Goal: Obtain resource: Download file/media

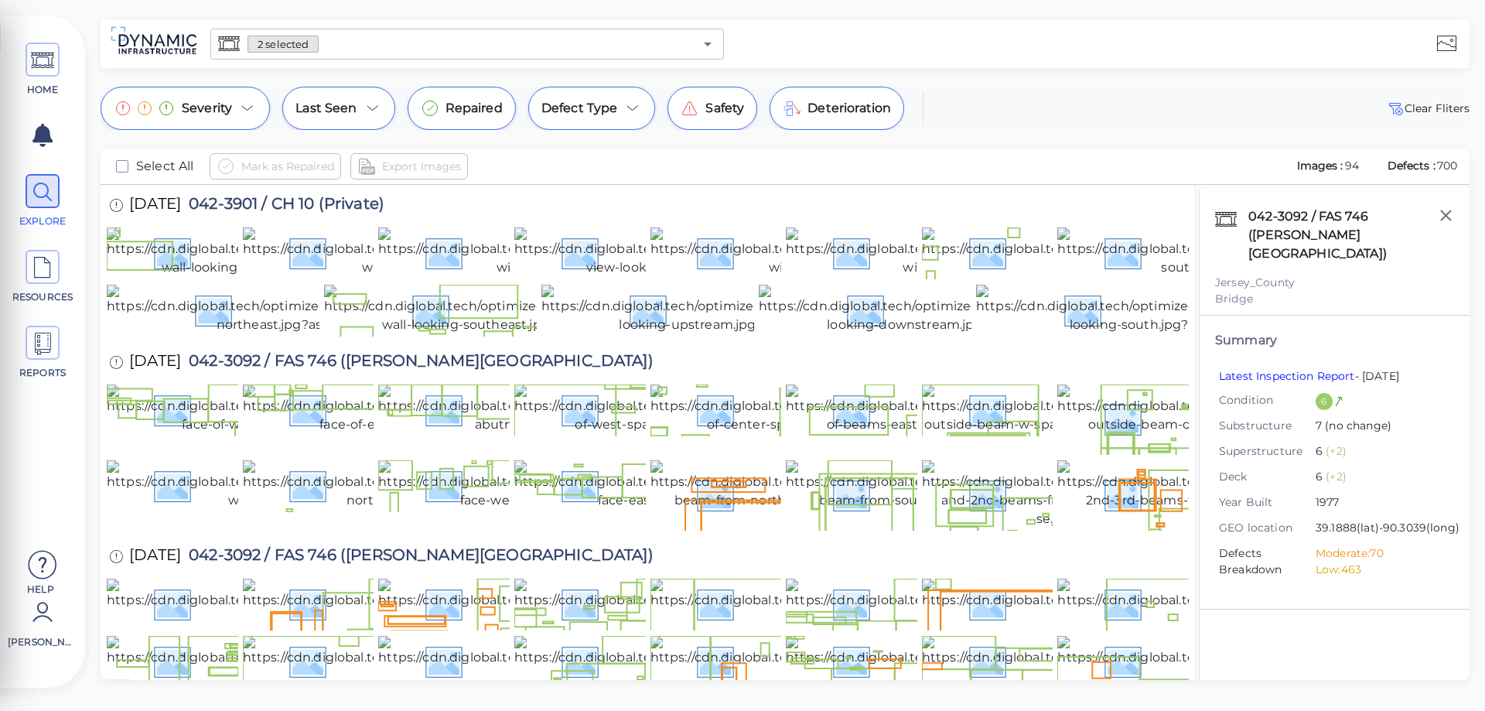
scroll to position [155, 0]
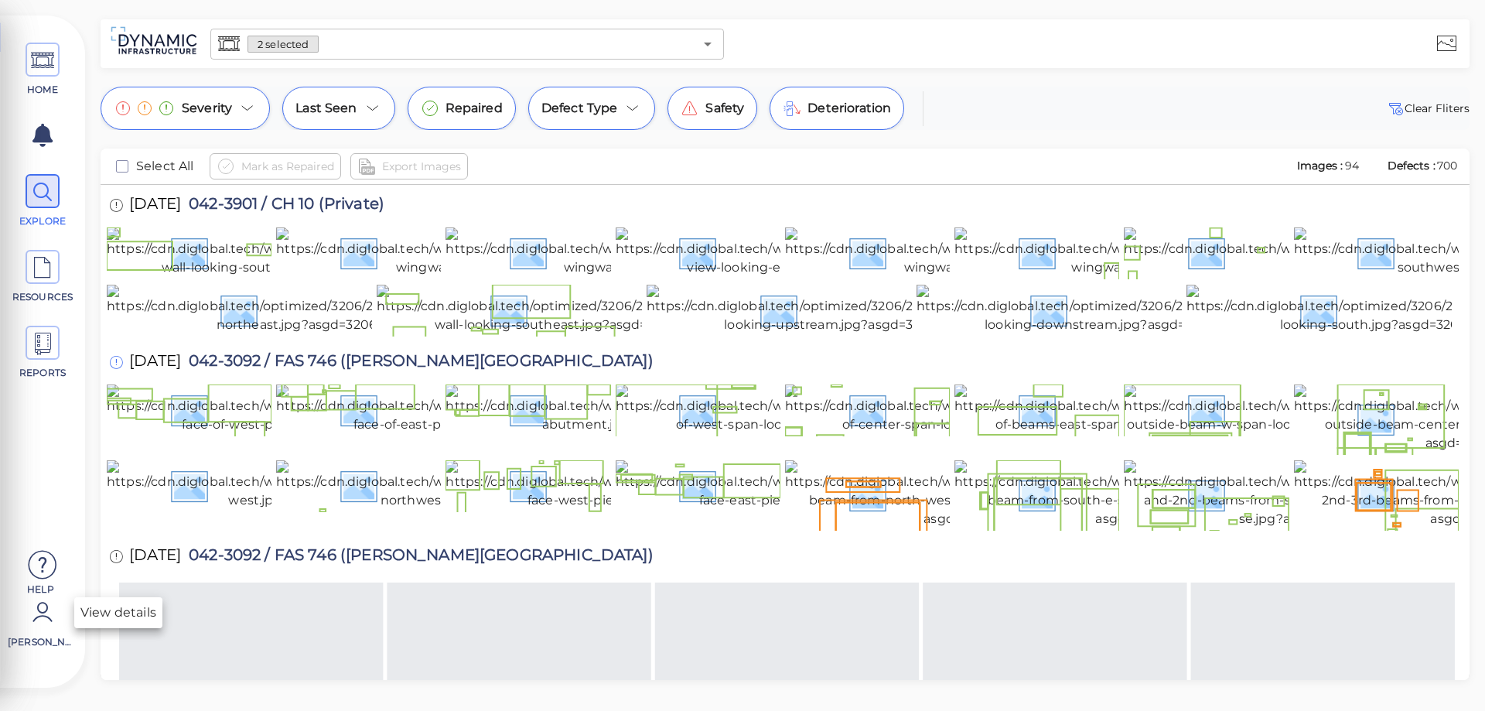
click at [118, 371] on icon at bounding box center [116, 362] width 14 height 17
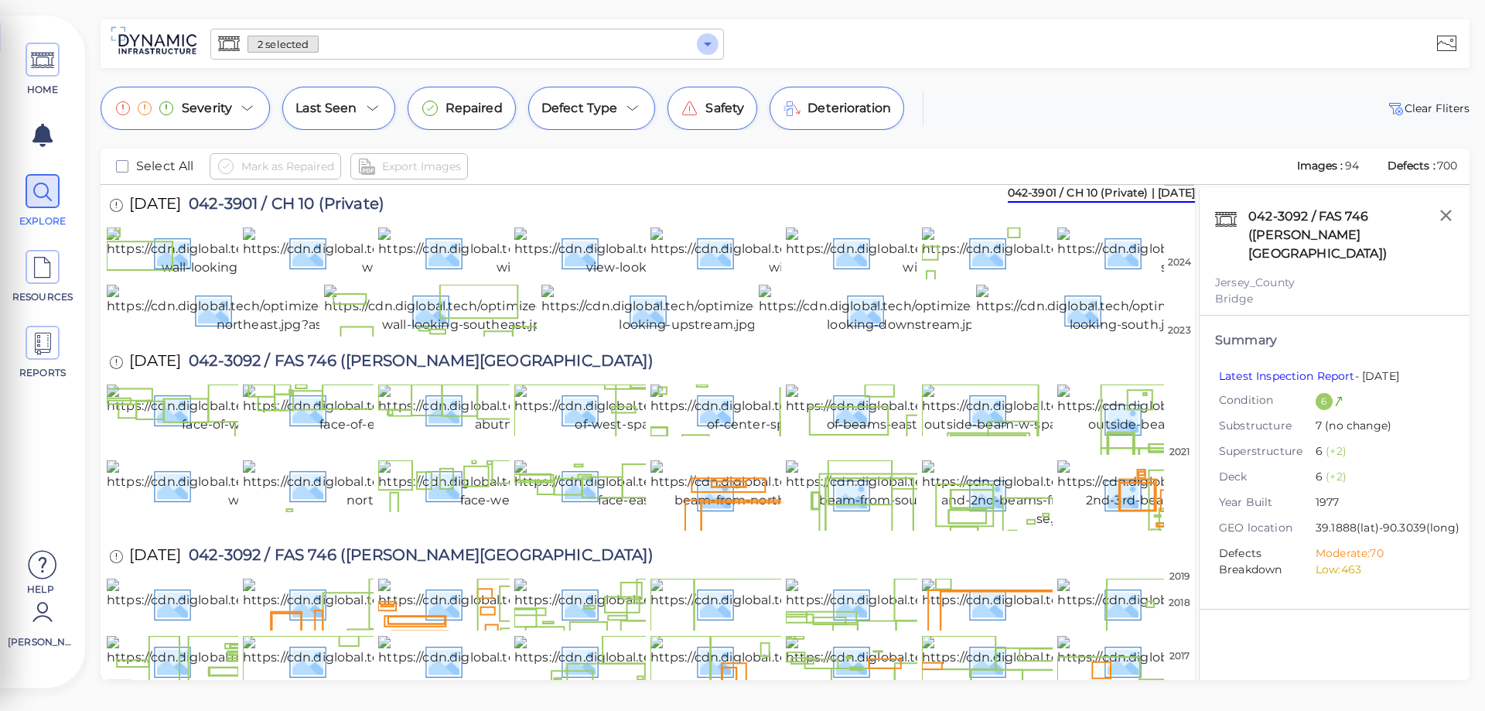
click at [707, 43] on icon "Open" at bounding box center [708, 45] width 8 height 4
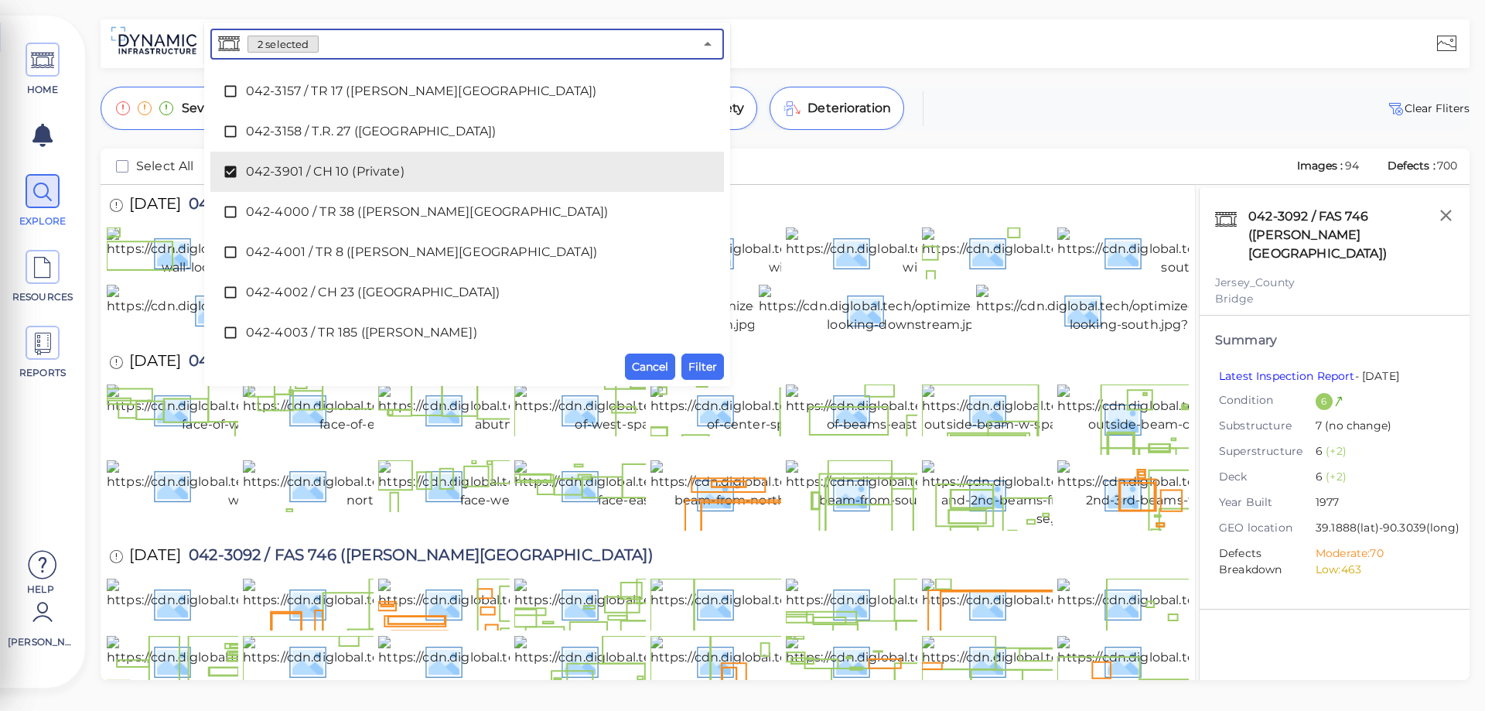
scroll to position [2726, 0]
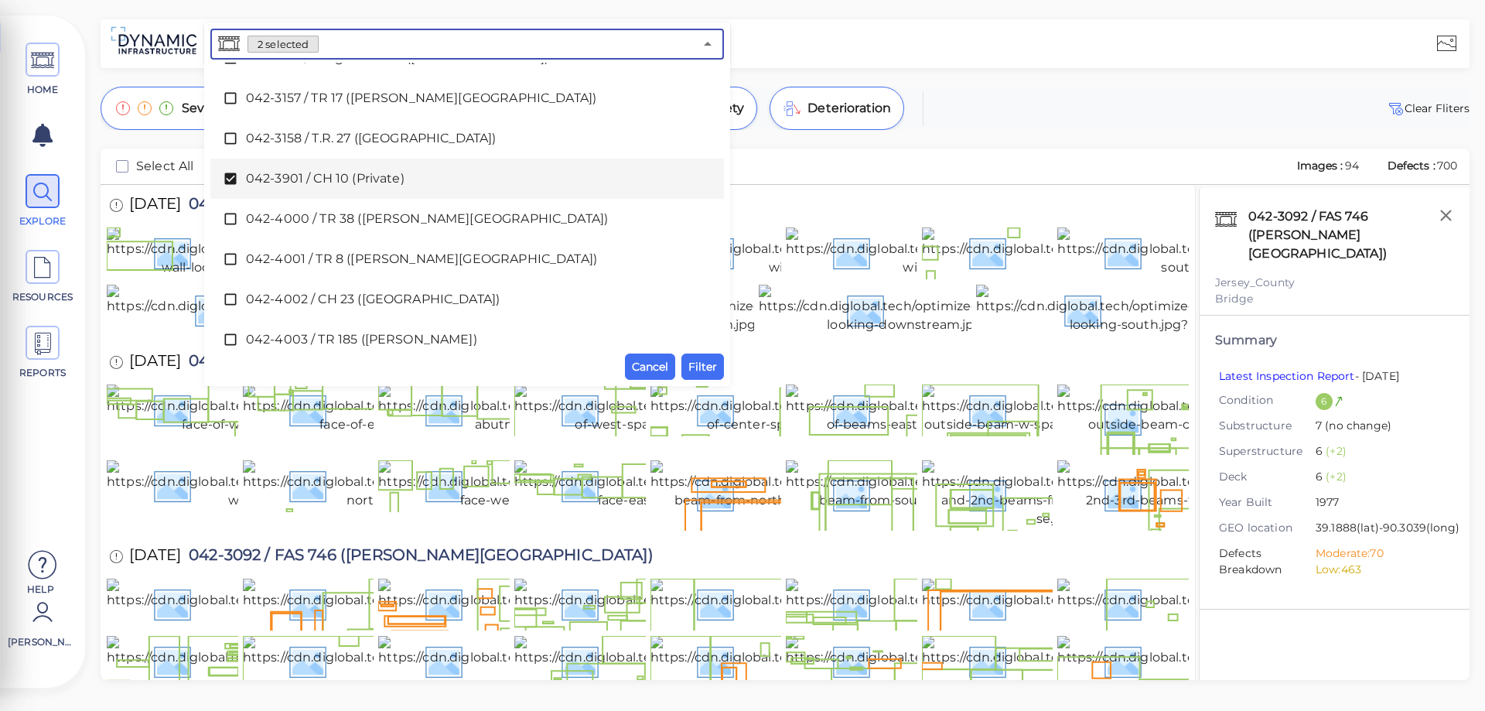
click at [233, 179] on icon at bounding box center [230, 179] width 12 height 12
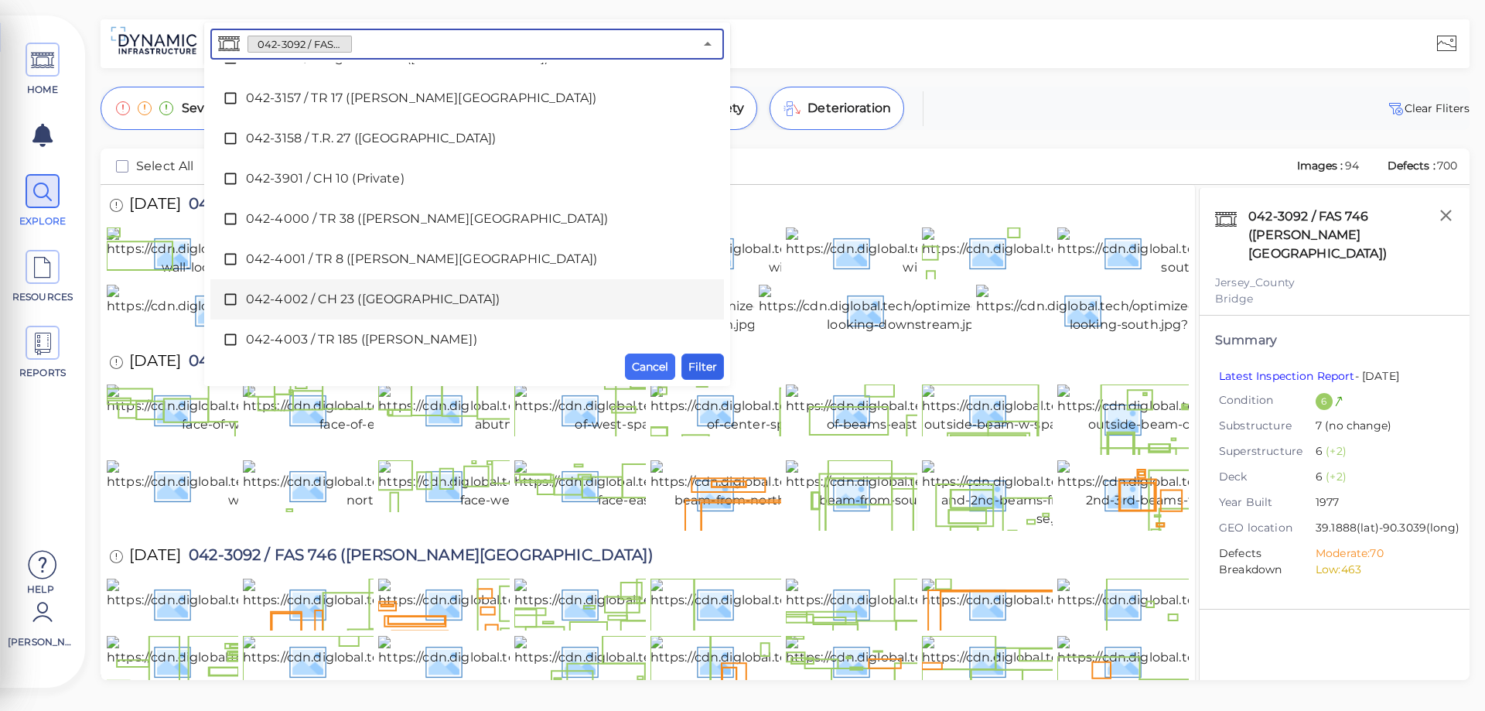
click at [715, 368] on span "Filter" at bounding box center [702, 366] width 29 height 19
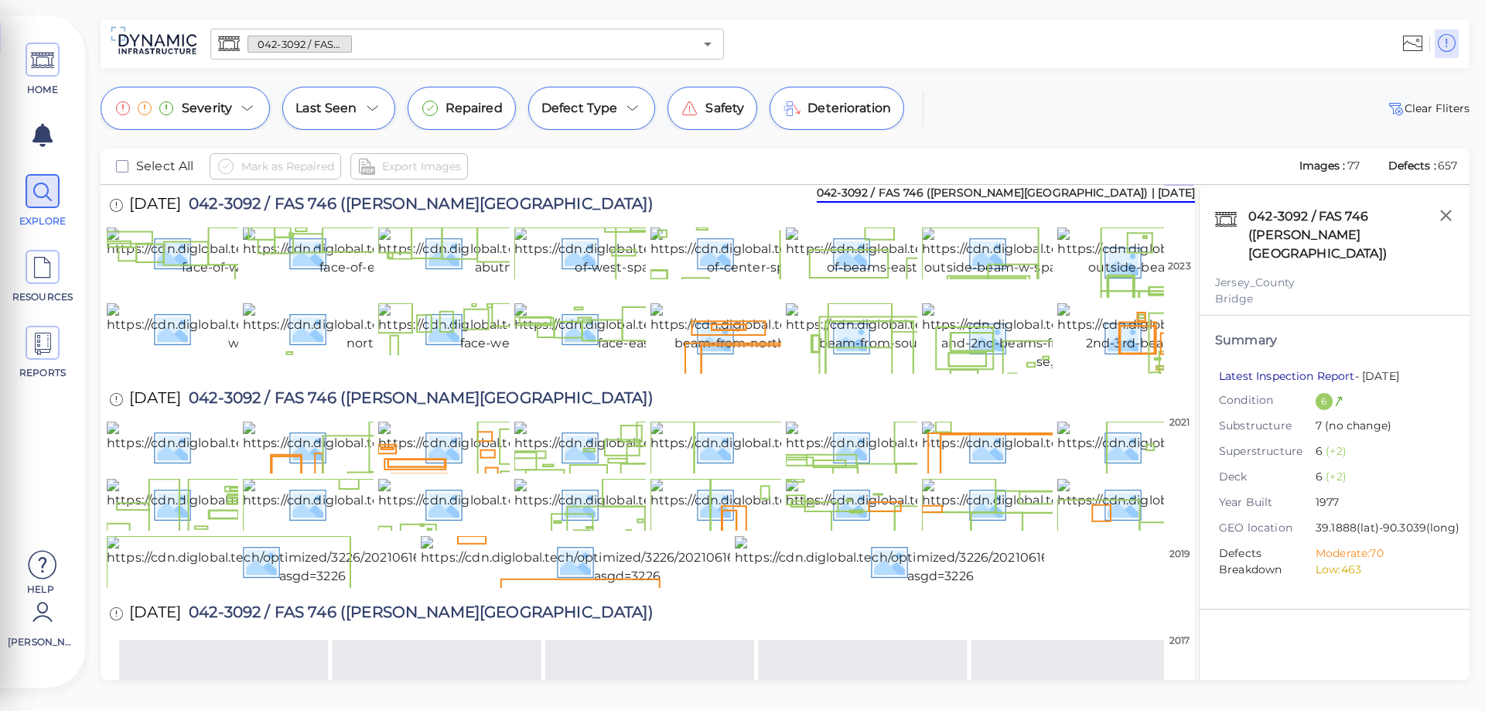
click at [1279, 369] on link "Latest Inspection Report" at bounding box center [1287, 376] width 136 height 14
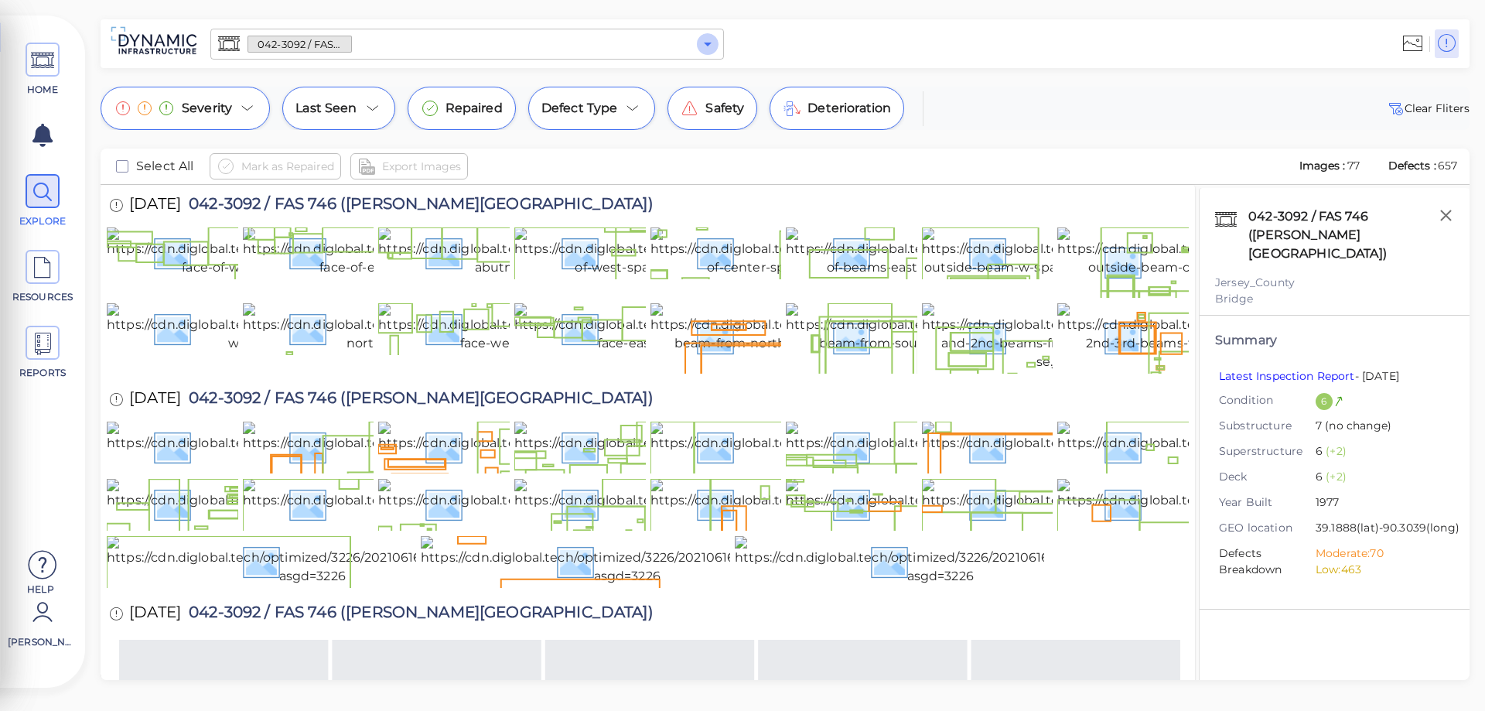
click at [709, 45] on icon "Open" at bounding box center [707, 44] width 19 height 19
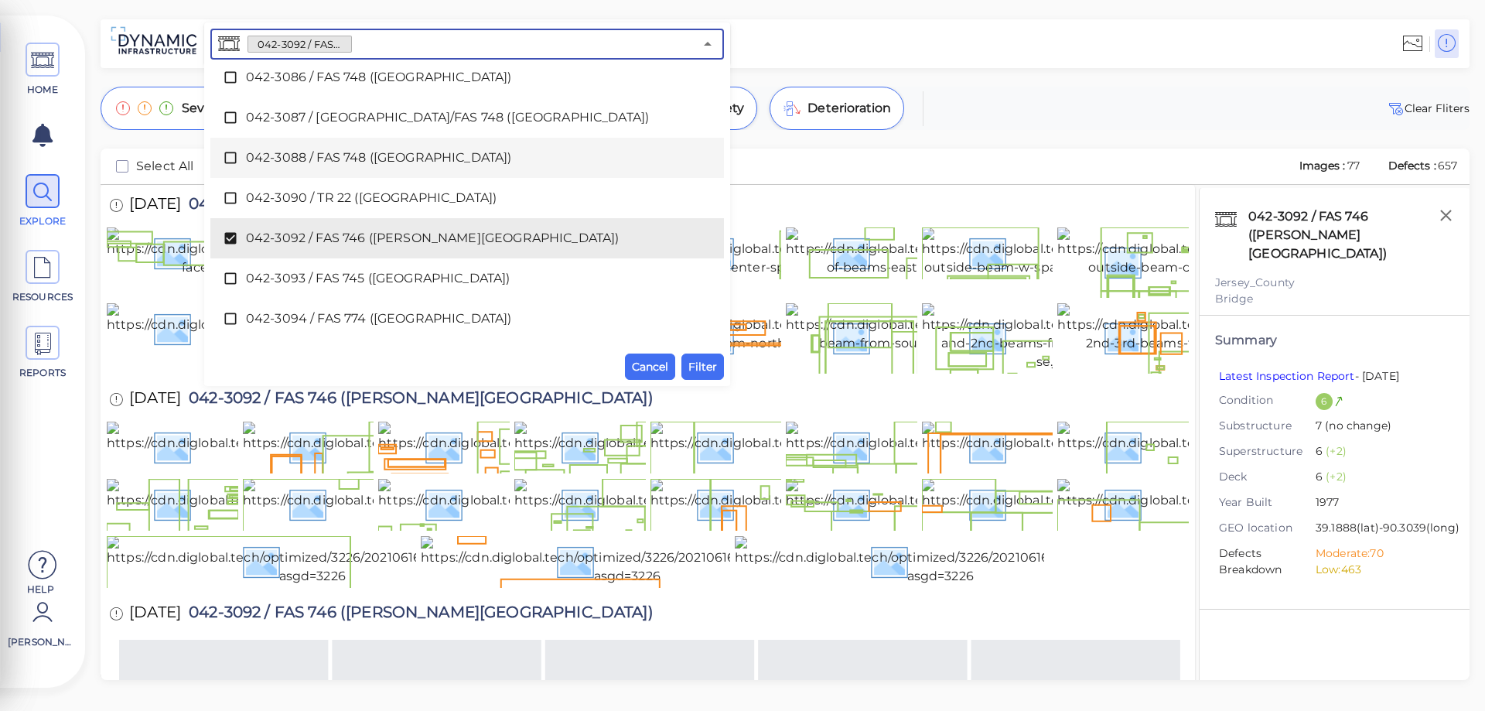
scroll to position [560, 0]
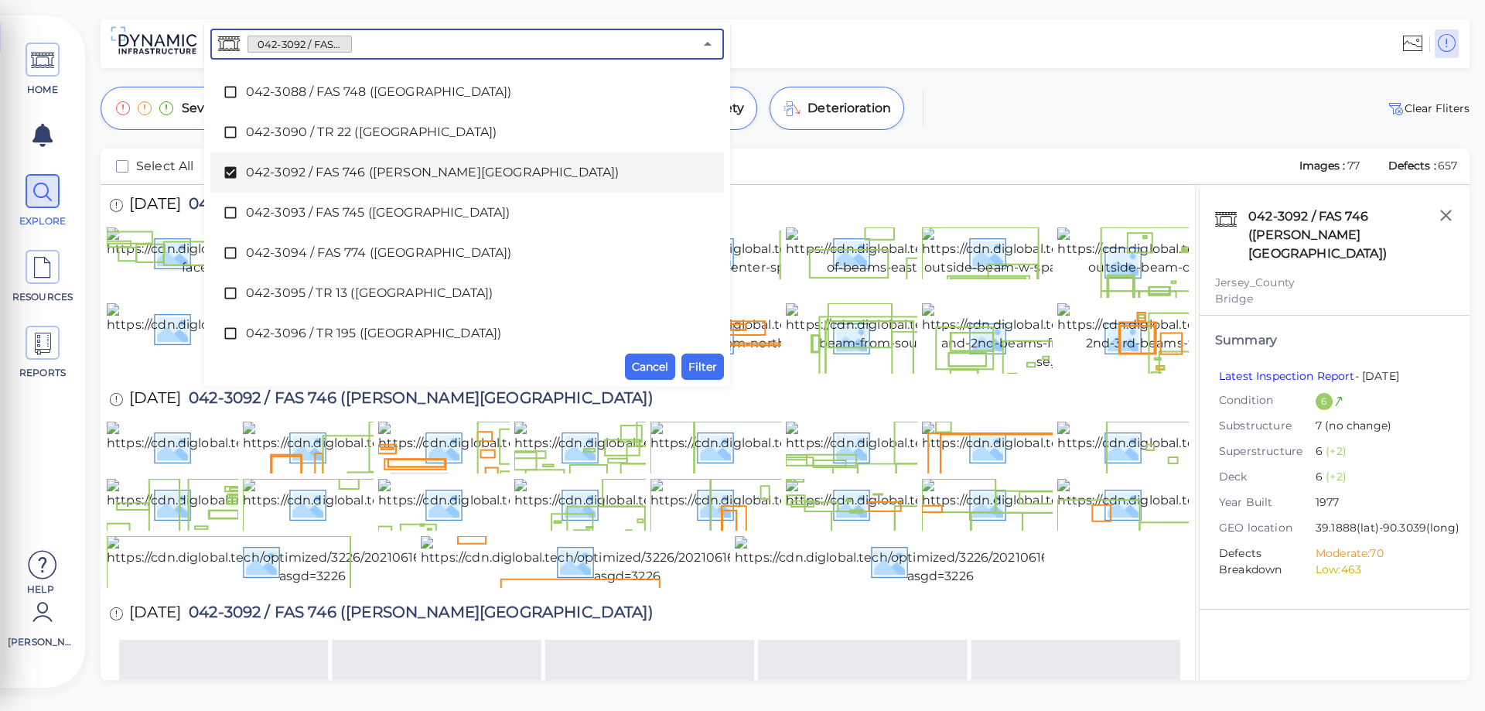
click at [229, 176] on icon at bounding box center [230, 173] width 12 height 12
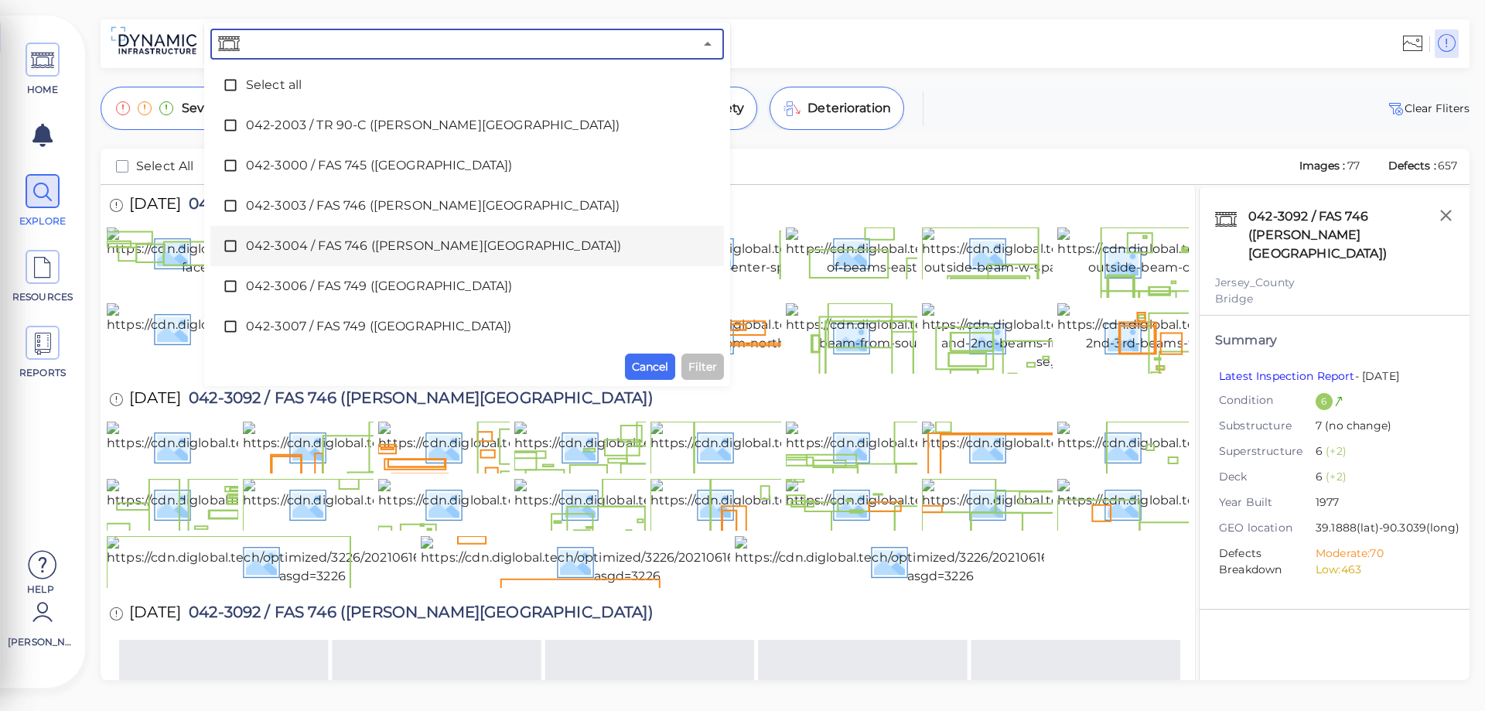
scroll to position [0, 0]
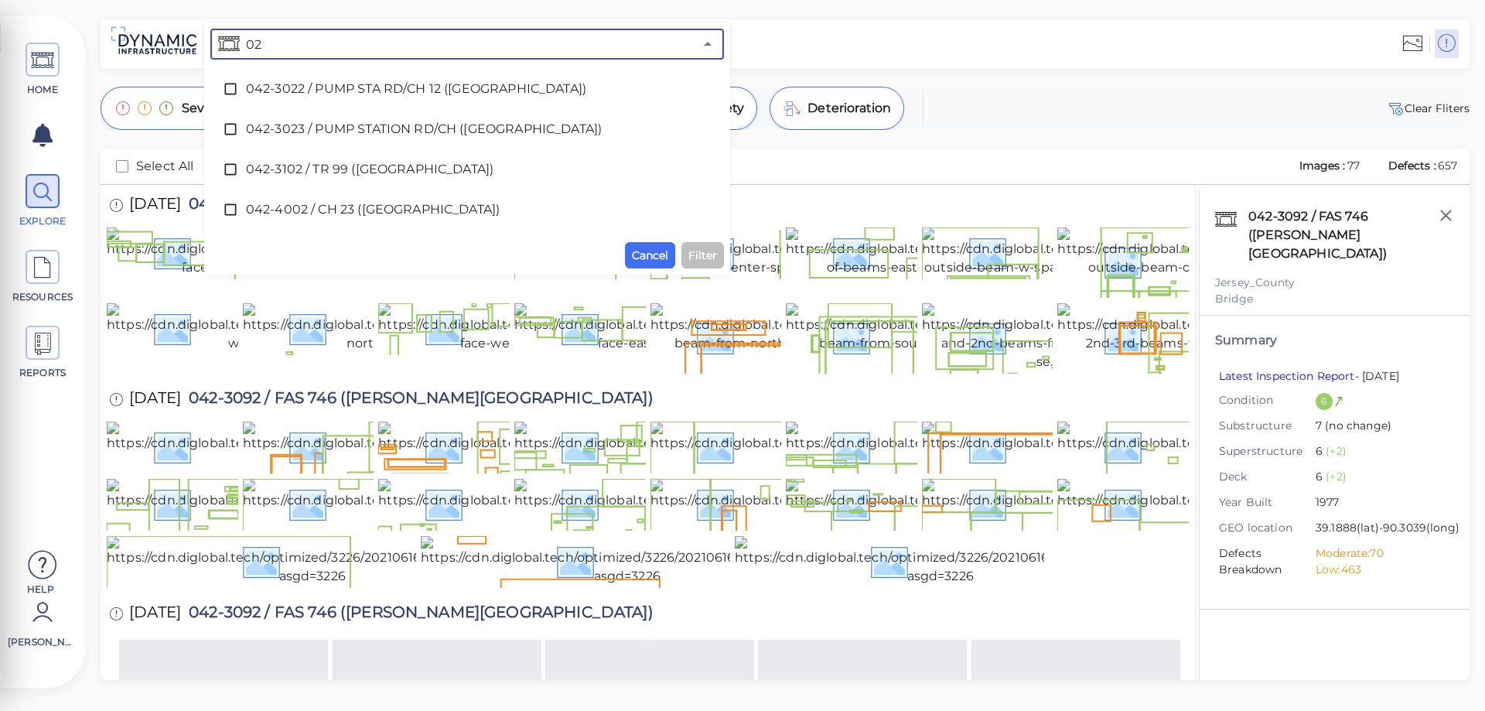
type input "0"
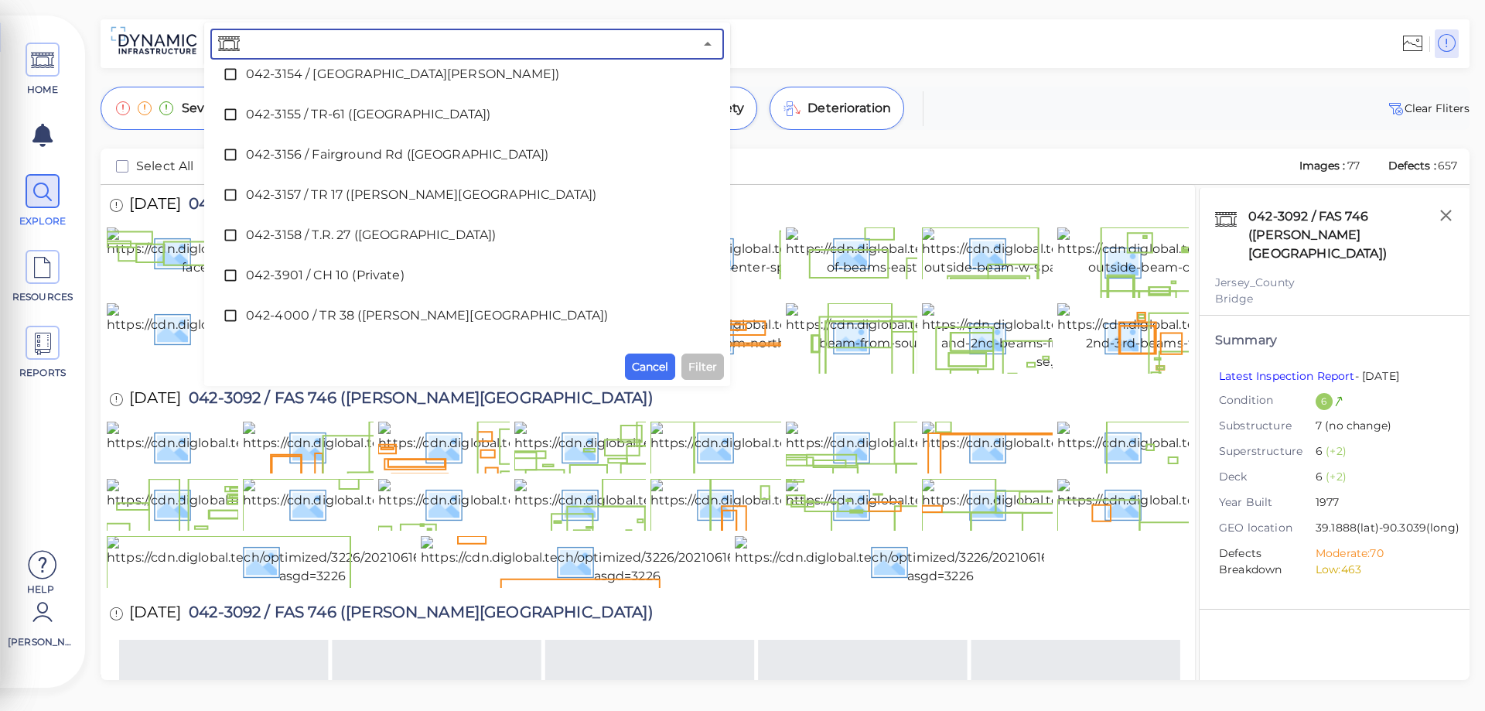
scroll to position [2416, 0]
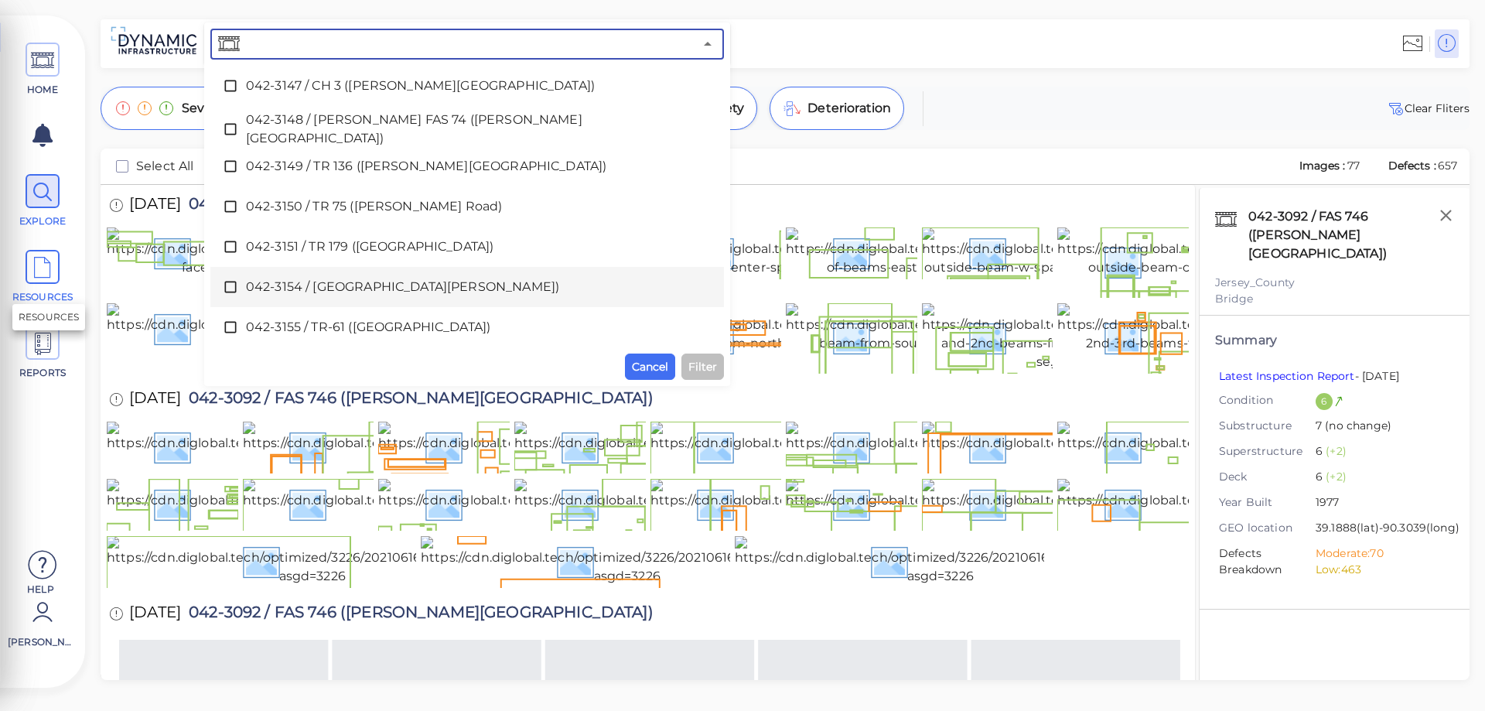
click at [36, 268] on icon at bounding box center [42, 268] width 23 height 35
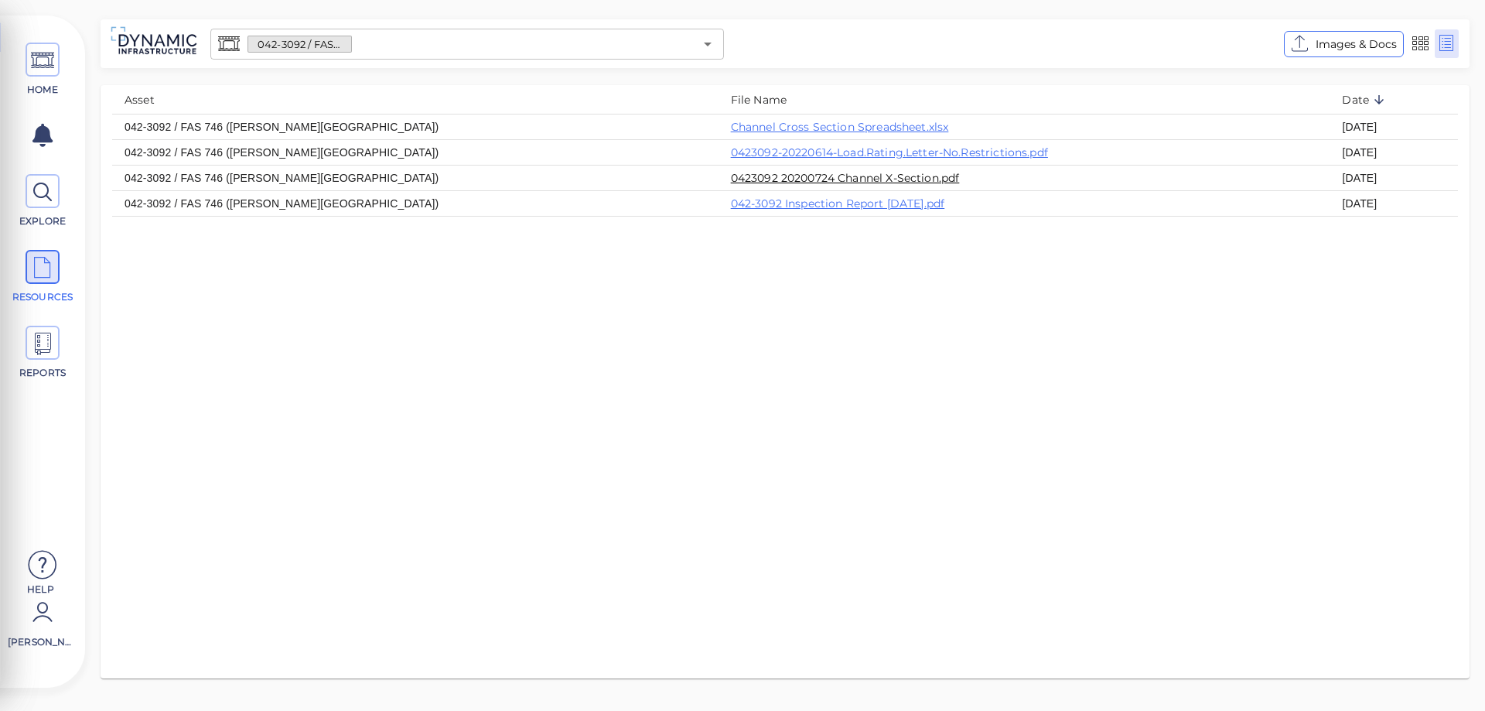
click at [731, 176] on link "0423092 20200724 Channel X-Section.pdf" at bounding box center [845, 178] width 229 height 14
